Goal: Browse casually: Explore the website without a specific task or goal

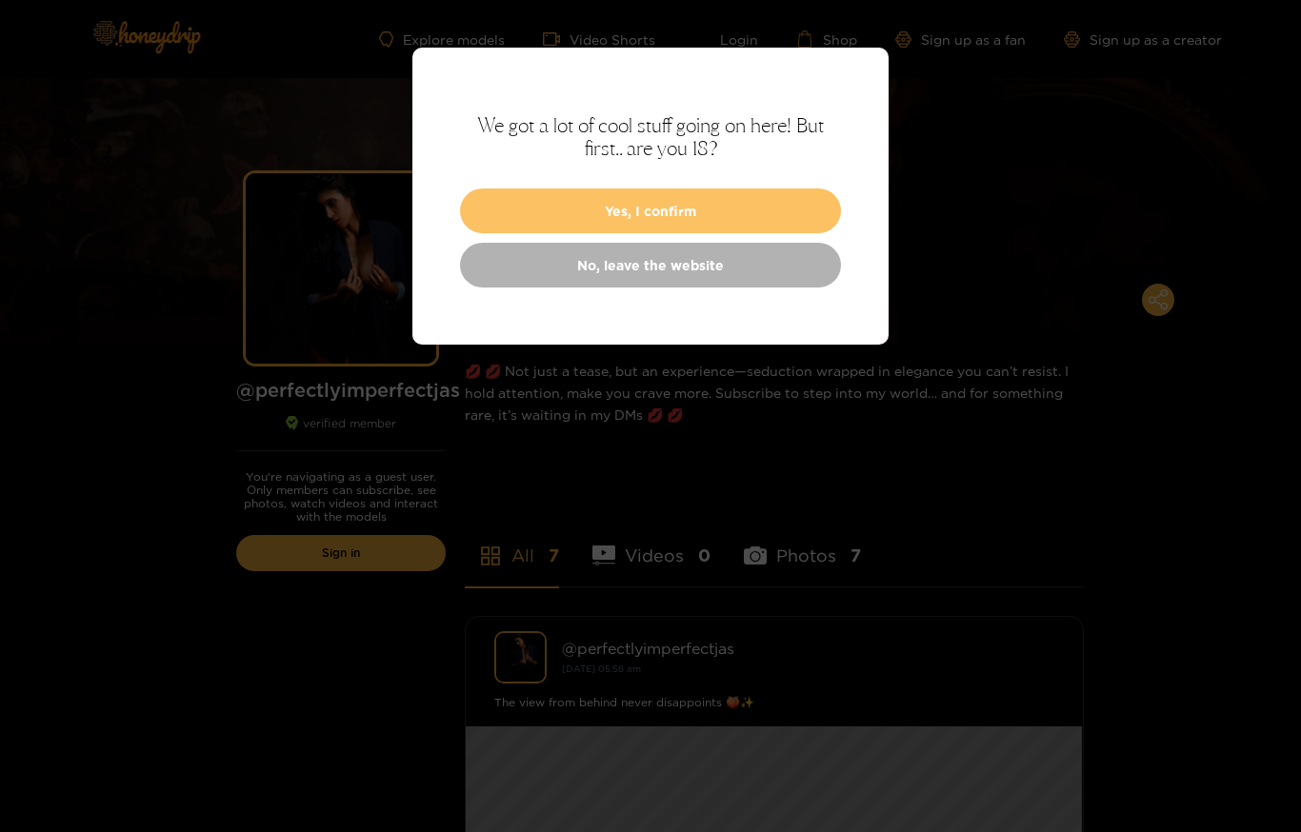
click at [658, 222] on button "Yes, I confirm" at bounding box center [650, 211] width 381 height 45
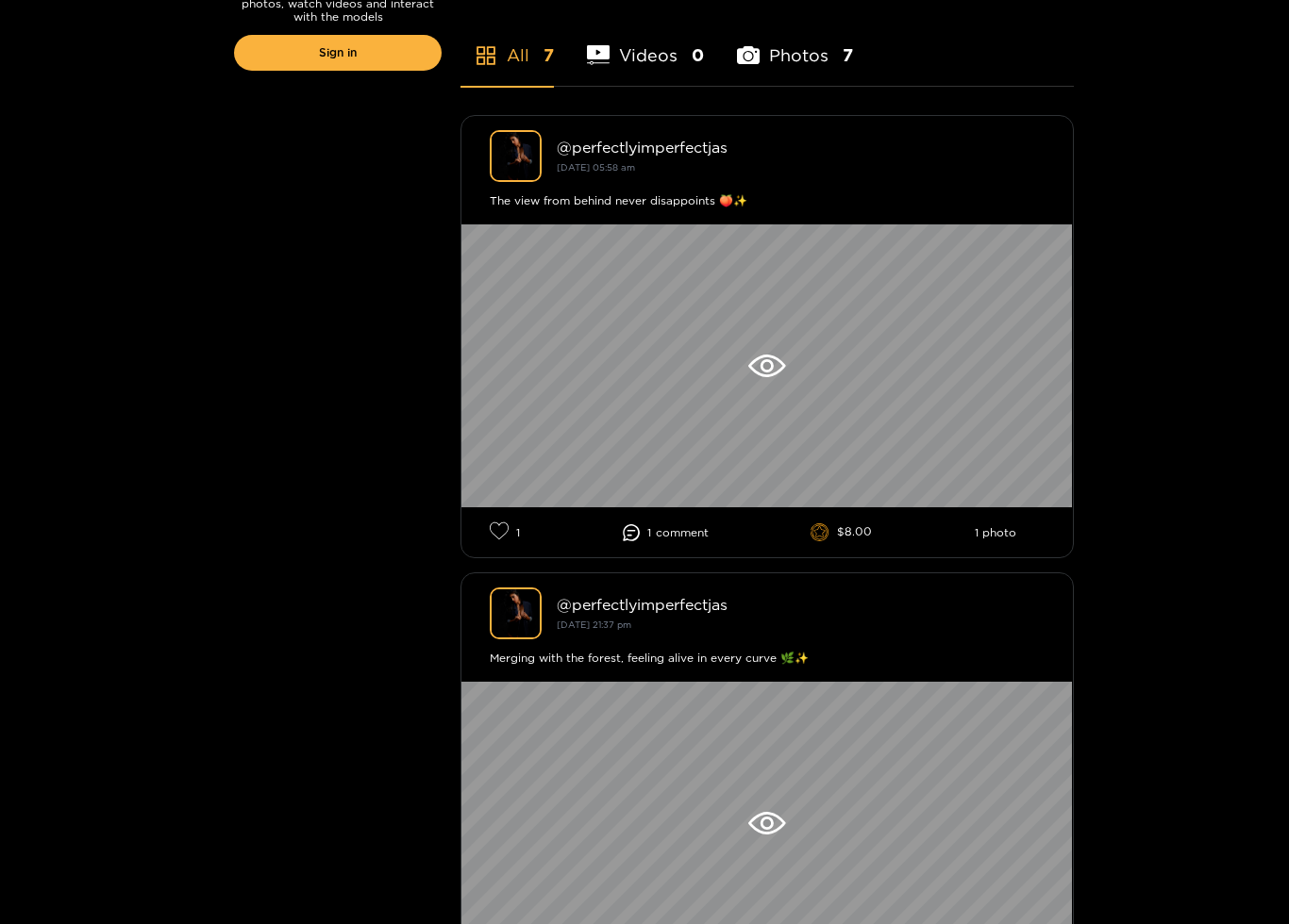
scroll to position [495, 0]
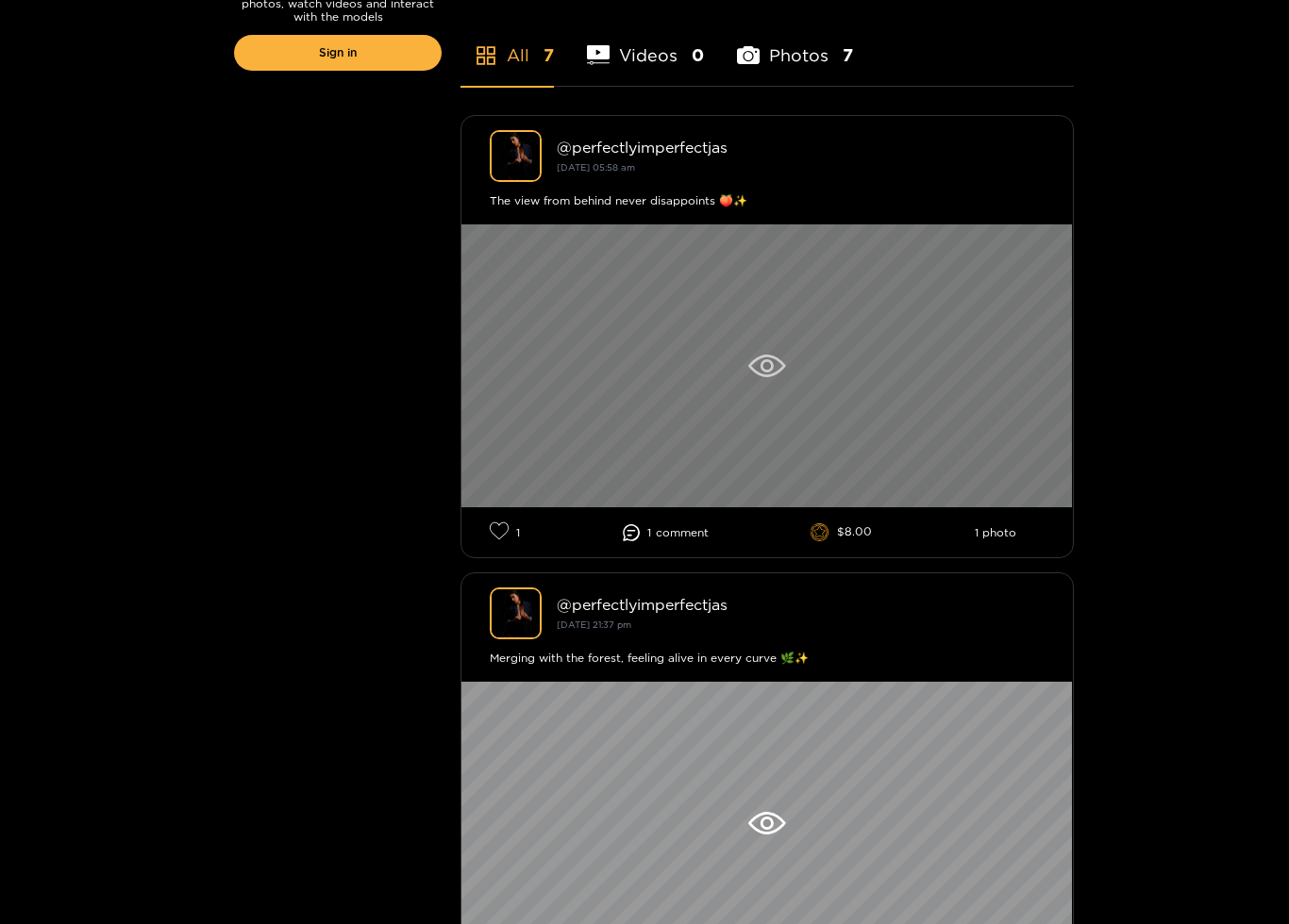
click at [761, 359] on icon at bounding box center [766, 365] width 37 height 23
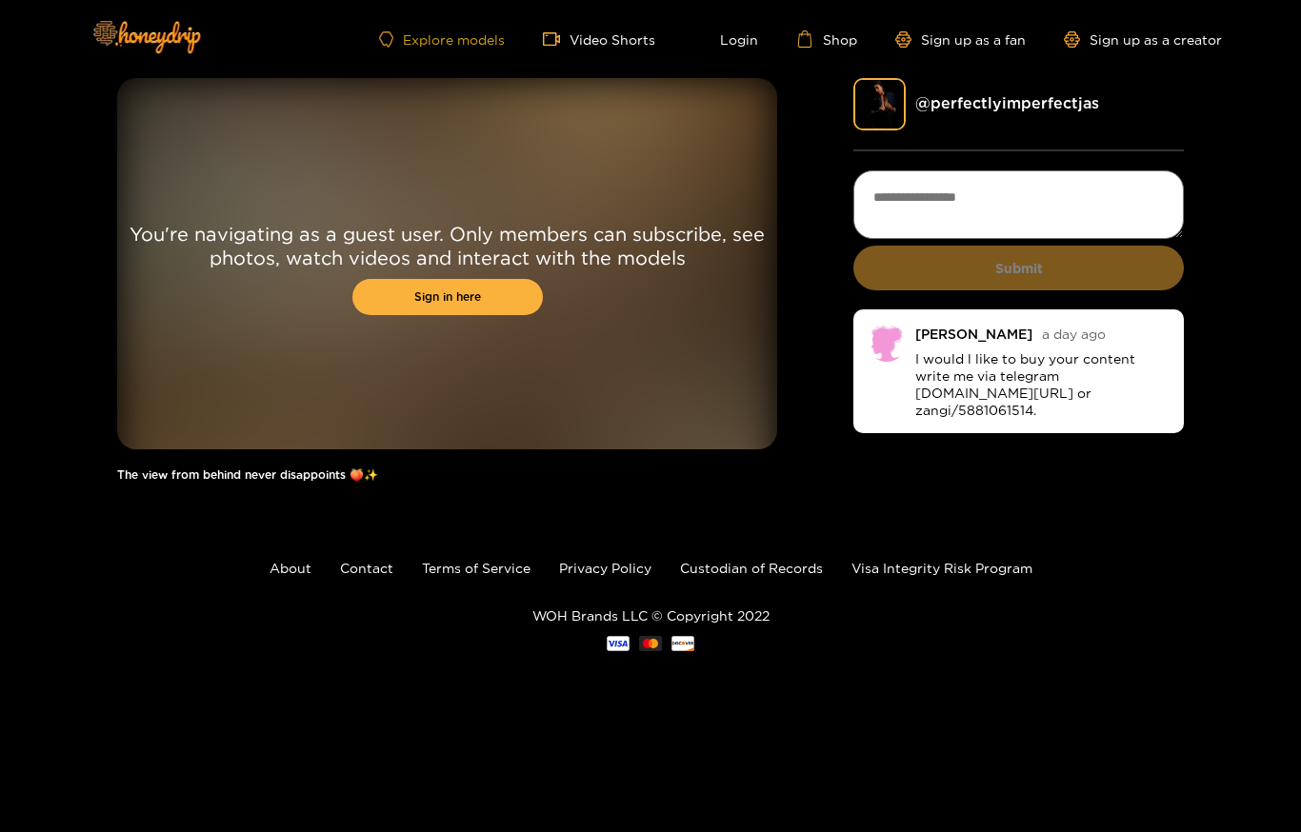
click at [469, 36] on link "Explore models" at bounding box center [442, 39] width 126 height 16
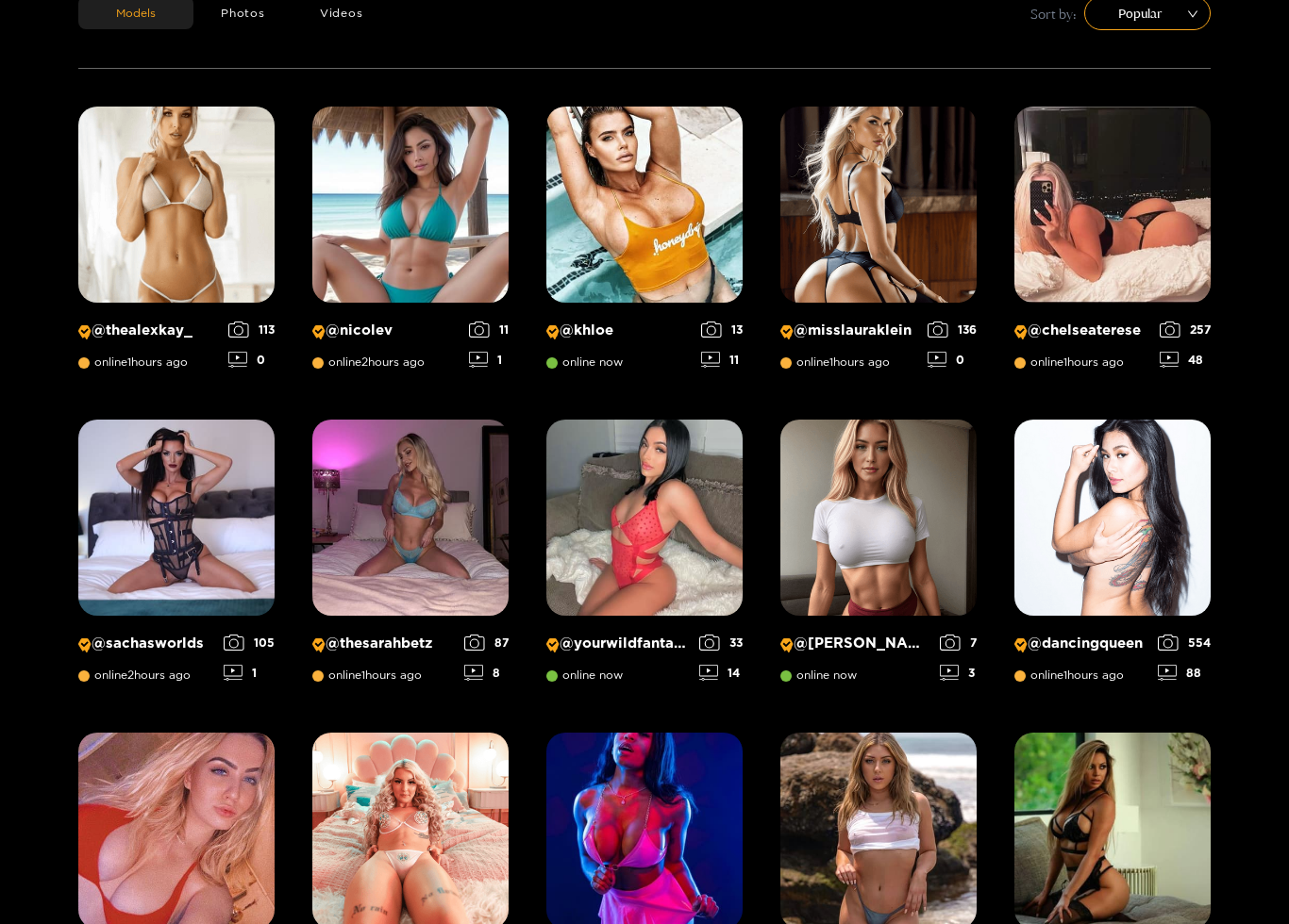
scroll to position [268, 0]
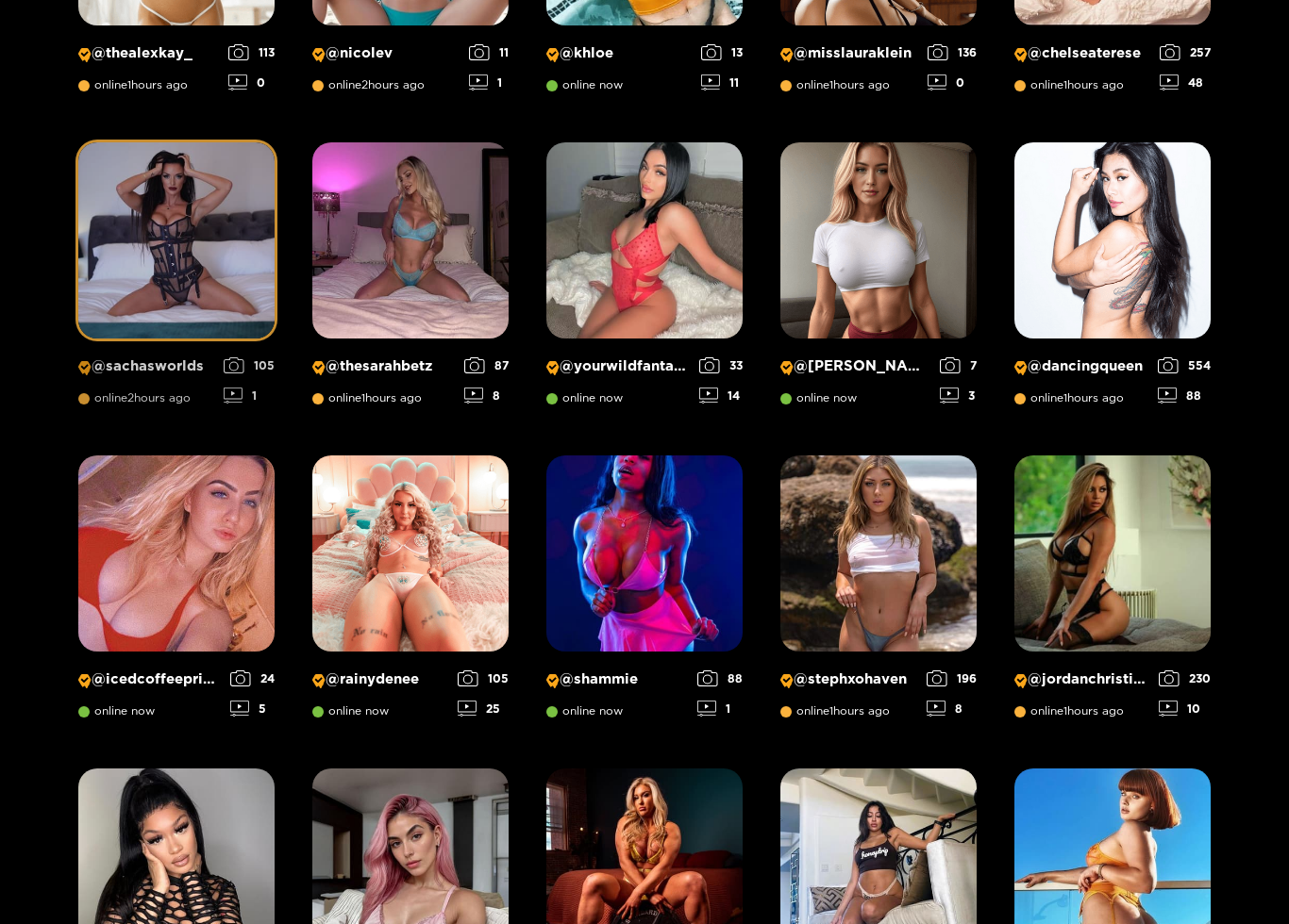
click at [160, 359] on p "@ sachasworlds" at bounding box center [146, 366] width 136 height 18
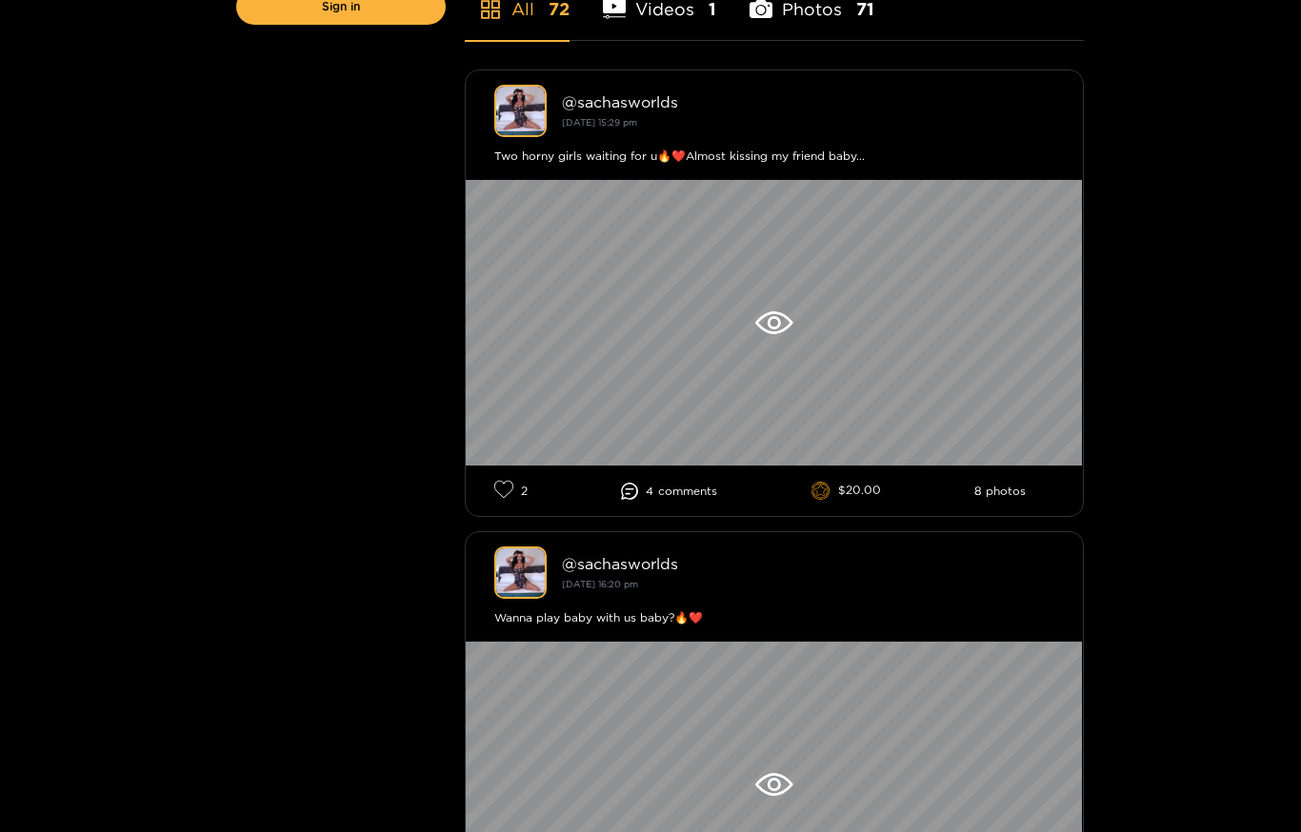
scroll to position [520, 0]
